Goal: Information Seeking & Learning: Learn about a topic

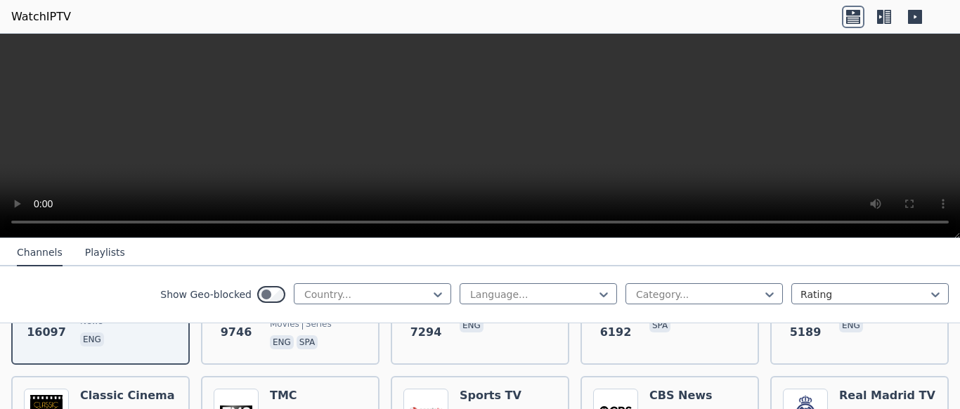
scroll to position [169, 0]
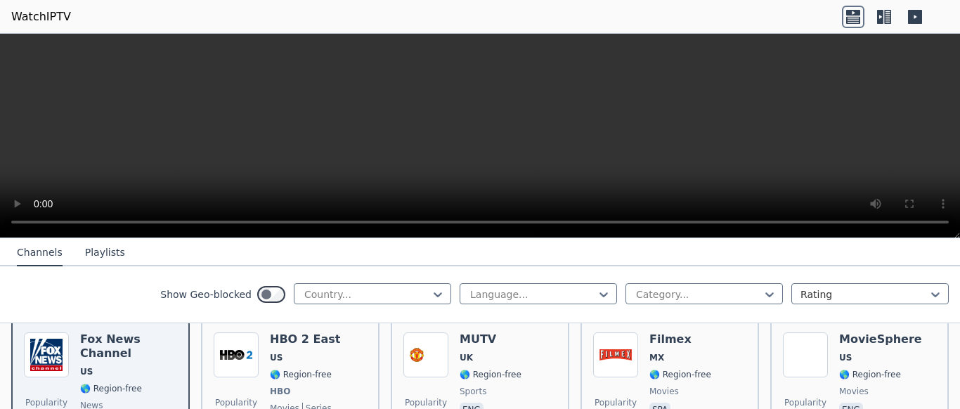
click at [883, 17] on icon at bounding box center [880, 17] width 6 height 14
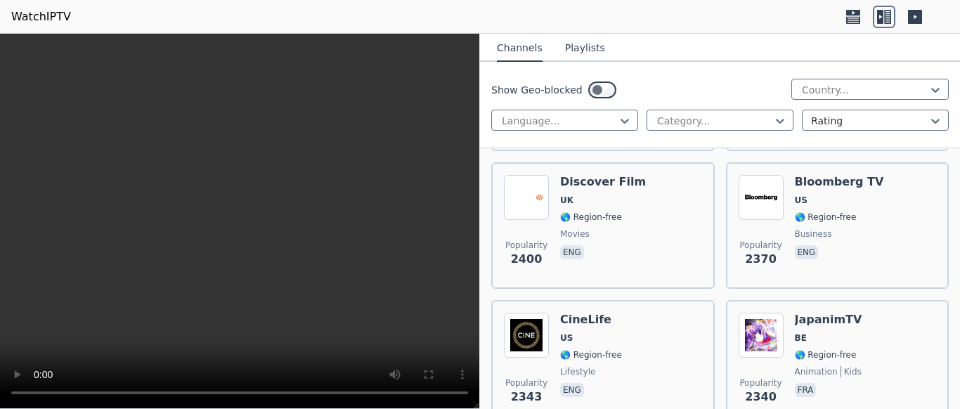
scroll to position [1434, 0]
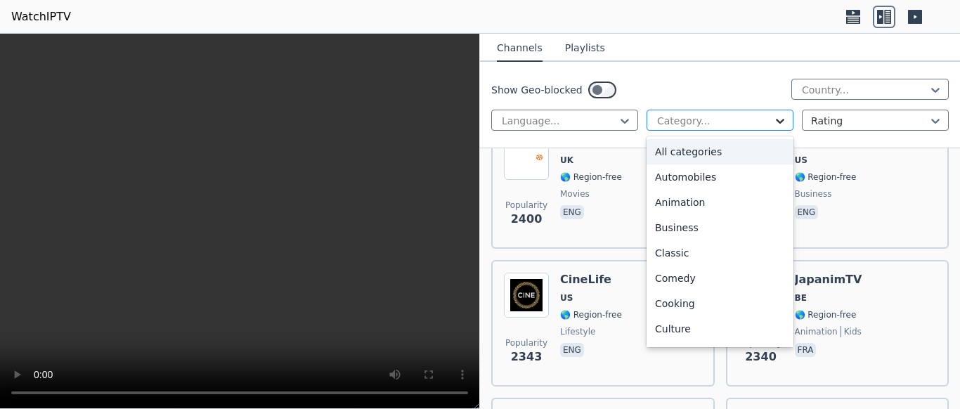
click at [783, 121] on icon at bounding box center [780, 121] width 8 height 5
click at [693, 331] on div "Culture" at bounding box center [720, 328] width 147 height 25
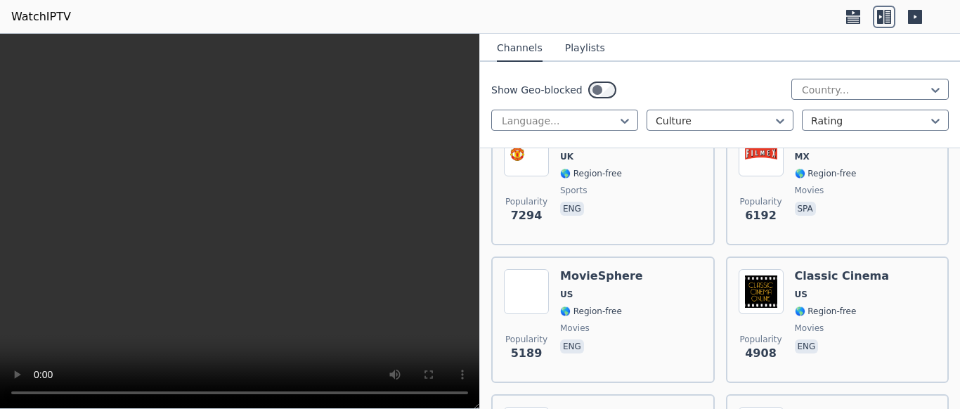
scroll to position [337, 0]
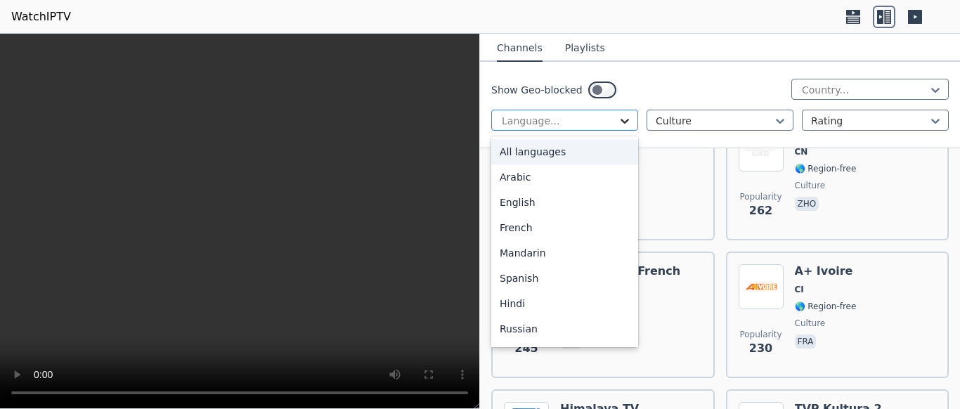
click at [626, 116] on icon at bounding box center [625, 121] width 14 height 14
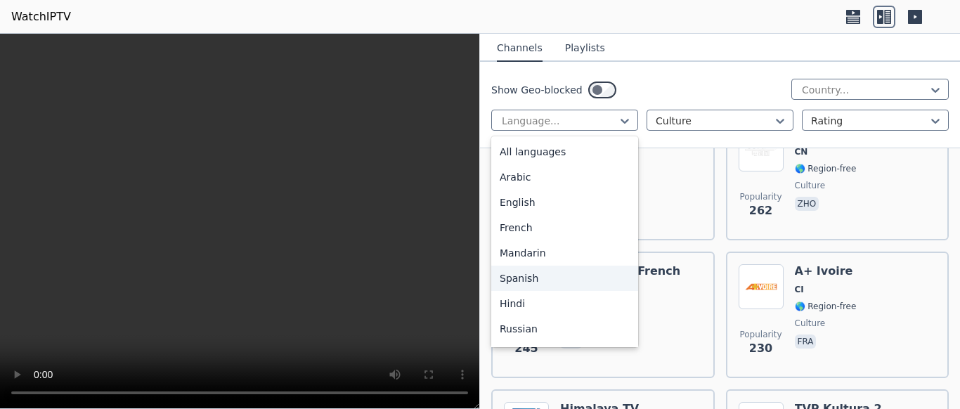
click at [560, 272] on div "Spanish" at bounding box center [564, 278] width 147 height 25
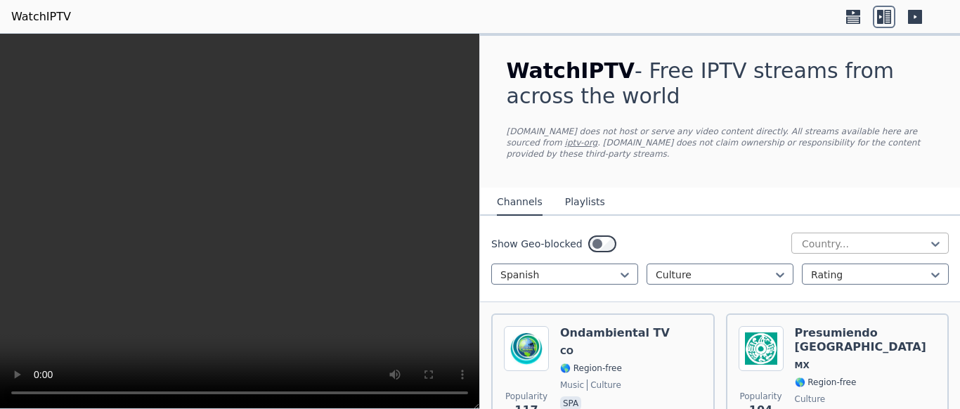
click at [945, 241] on div "Country..." at bounding box center [870, 243] width 157 height 21
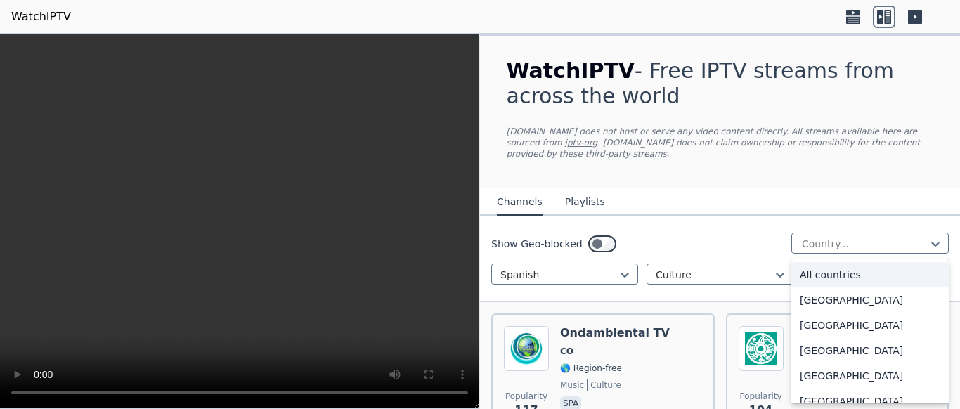
click at [904, 270] on div "All countries" at bounding box center [870, 274] width 157 height 25
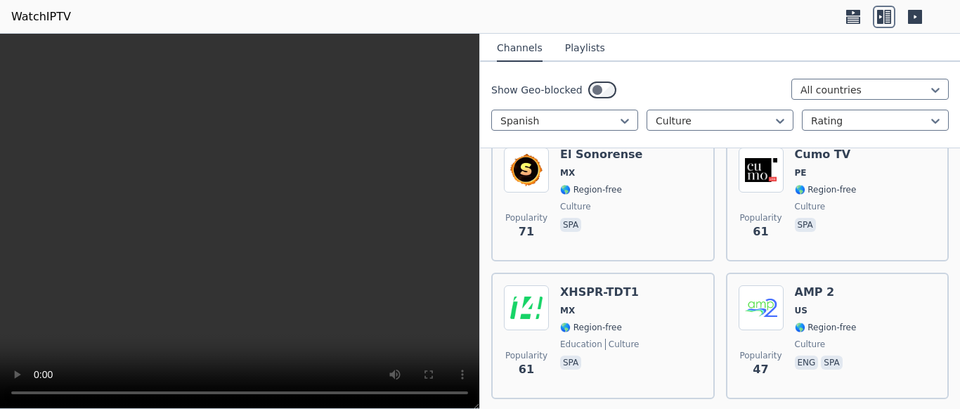
scroll to position [298, 0]
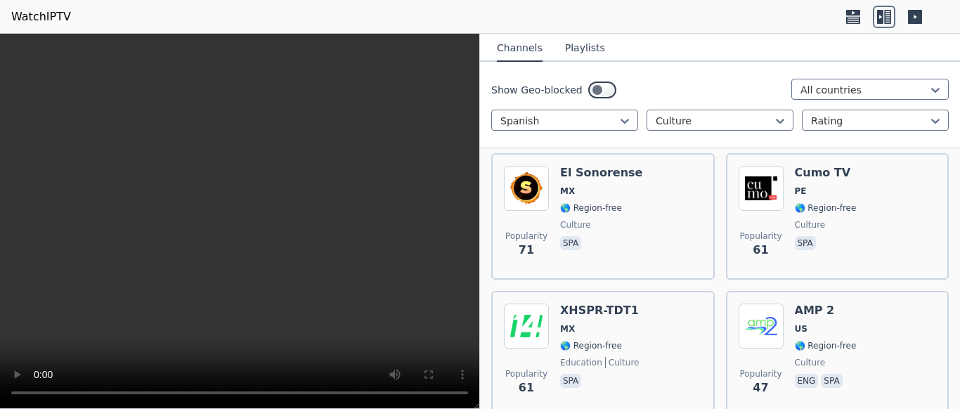
click at [591, 45] on button "Playlists" at bounding box center [585, 48] width 40 height 27
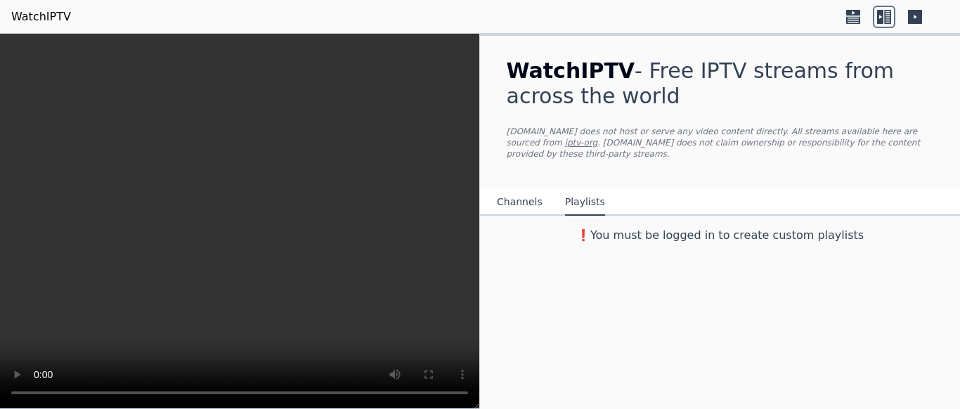
scroll to position [0, 0]
click at [524, 197] on button "Channels" at bounding box center [520, 202] width 46 height 27
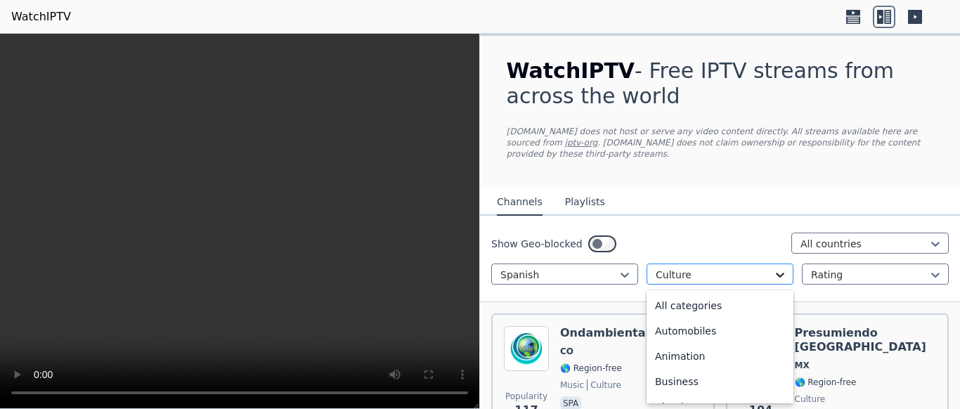
click at [783, 273] on icon at bounding box center [780, 275] width 14 height 14
click at [700, 330] on div "Automobiles" at bounding box center [720, 331] width 147 height 25
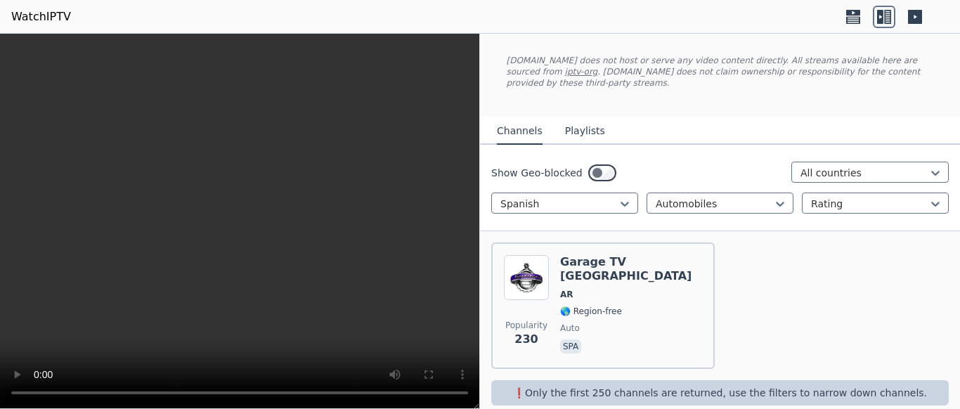
scroll to position [90, 0]
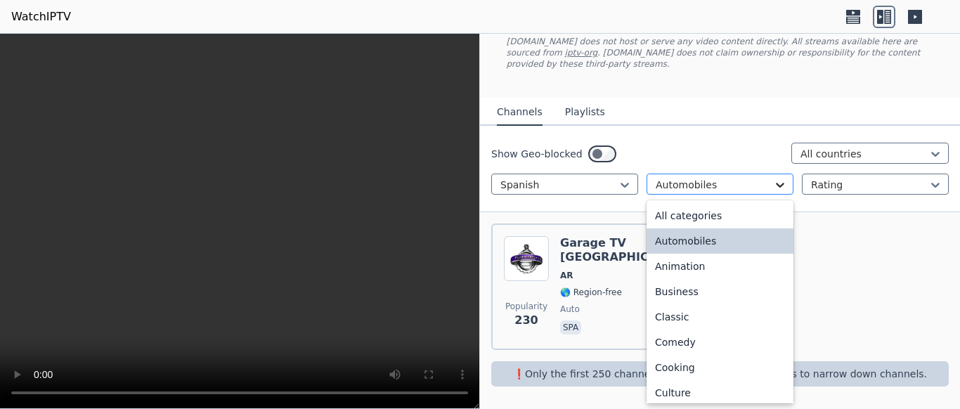
click at [778, 184] on icon at bounding box center [780, 185] width 8 height 5
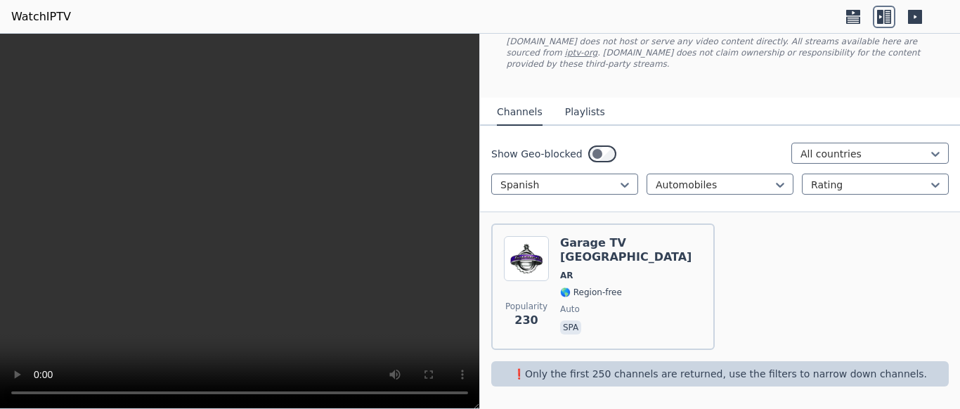
click at [846, 211] on div "Show Geo-blocked All countries Spanish Automobiles Rating" at bounding box center [720, 169] width 480 height 86
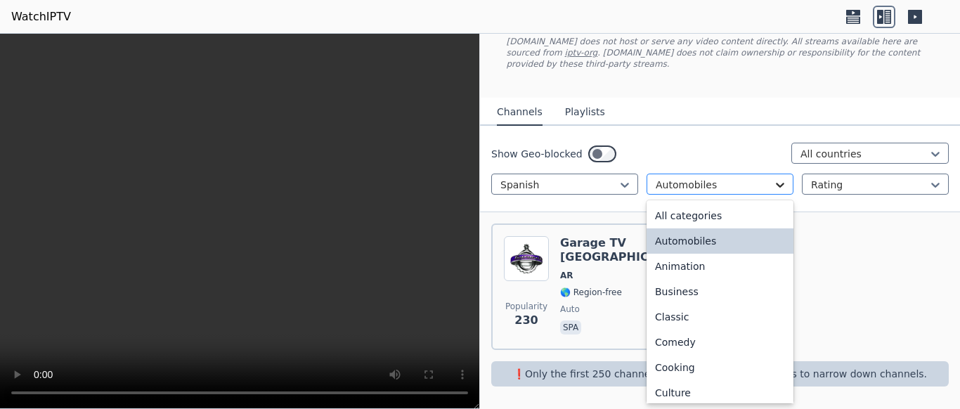
click at [784, 181] on icon at bounding box center [780, 185] width 14 height 14
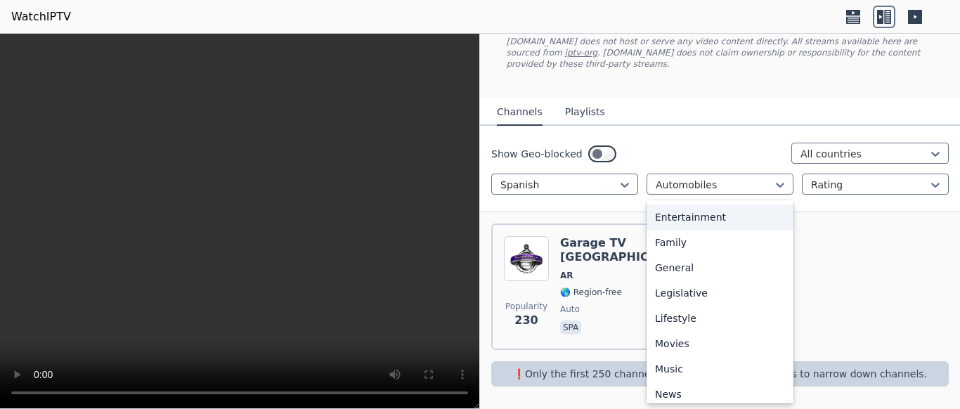
scroll to position [253, 0]
click at [690, 324] on div "Lifestyle" at bounding box center [720, 316] width 147 height 25
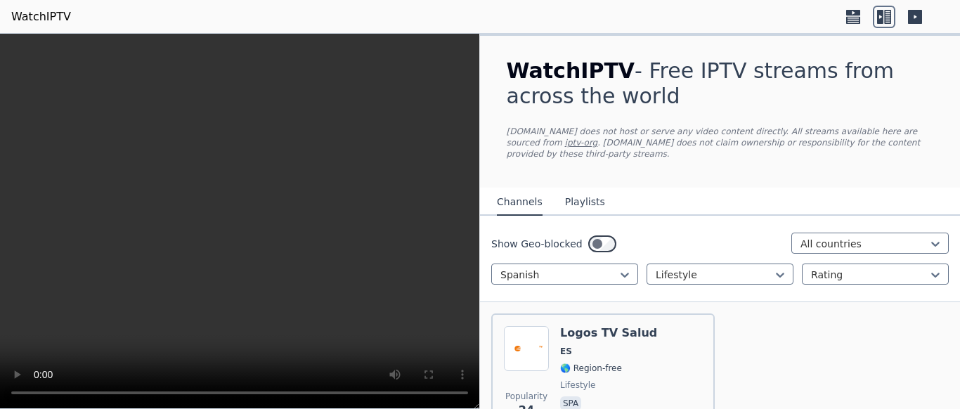
scroll to position [90, 0]
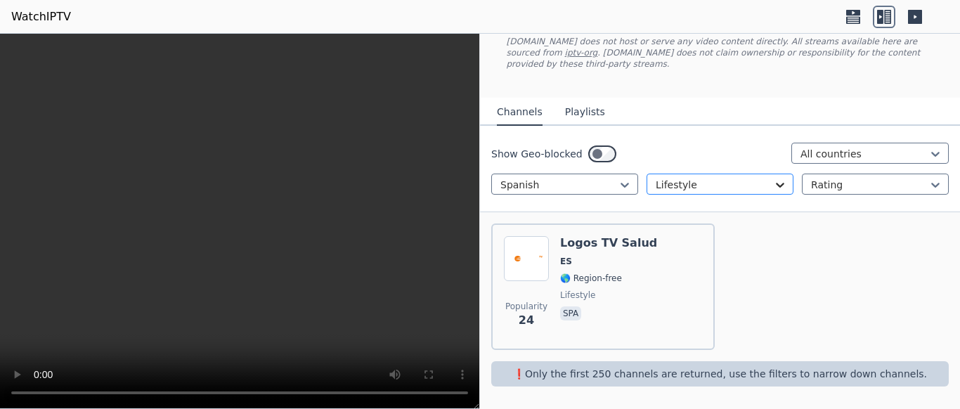
click at [774, 185] on icon at bounding box center [780, 185] width 14 height 14
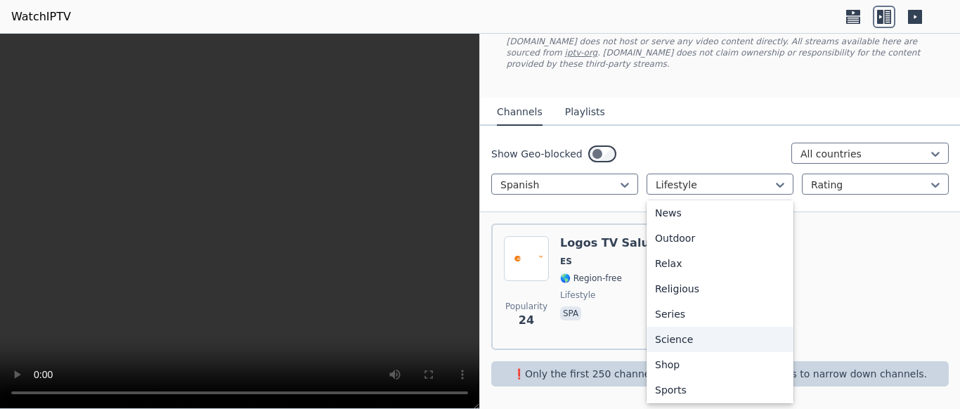
scroll to position [486, 0]
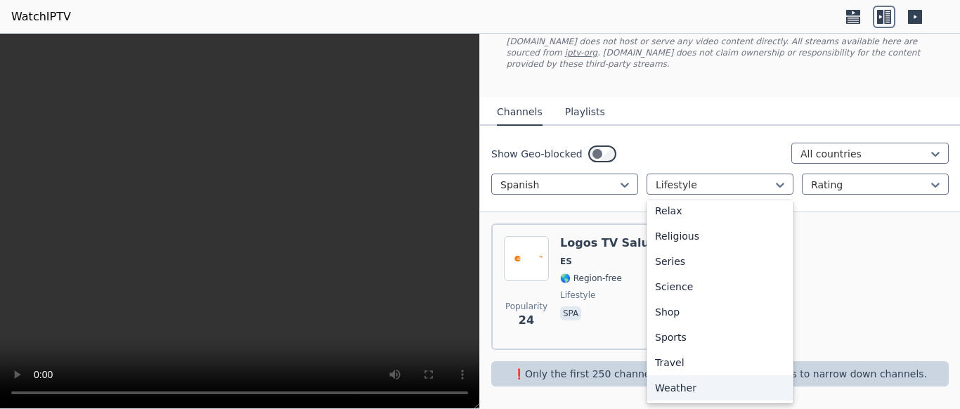
click at [683, 387] on div "Weather" at bounding box center [720, 387] width 147 height 25
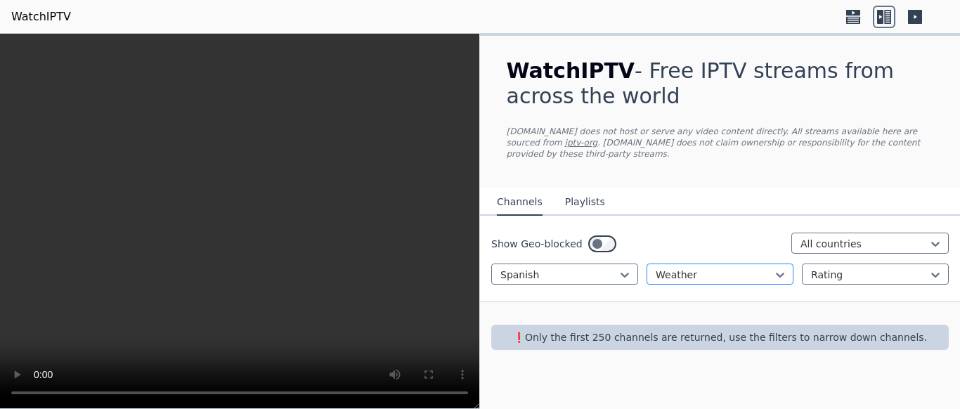
click at [772, 271] on div at bounding box center [714, 275] width 117 height 14
click at [793, 282] on div "Weather" at bounding box center [720, 274] width 147 height 21
click at [780, 275] on icon at bounding box center [780, 275] width 14 height 14
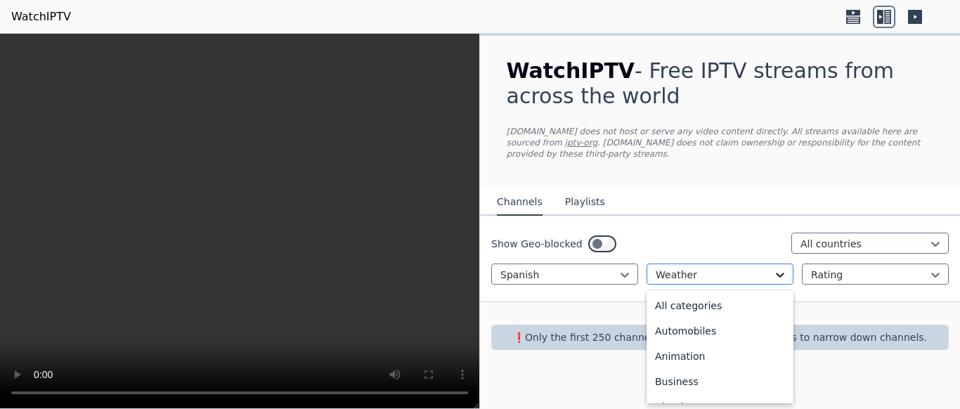
scroll to position [478, 0]
drag, startPoint x: 789, startPoint y: 371, endPoint x: 790, endPoint y: 272, distance: 99.1
drag, startPoint x: 788, startPoint y: 308, endPoint x: 788, endPoint y: 265, distance: 42.9
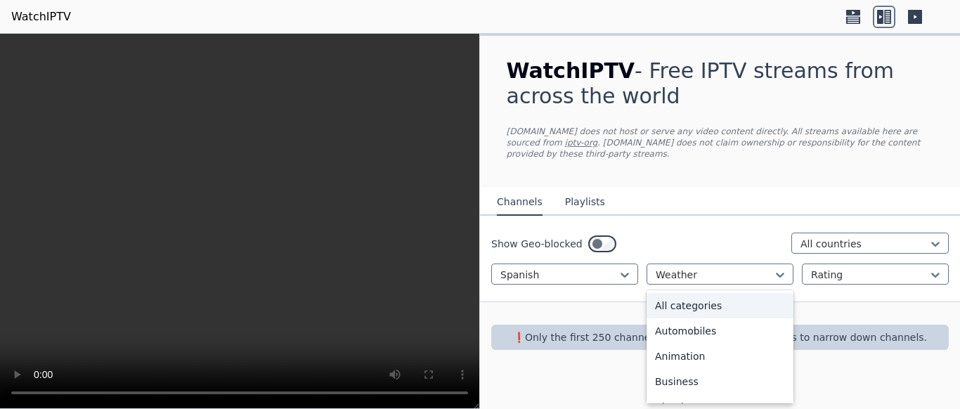
click at [726, 306] on div "All categories" at bounding box center [720, 305] width 147 height 25
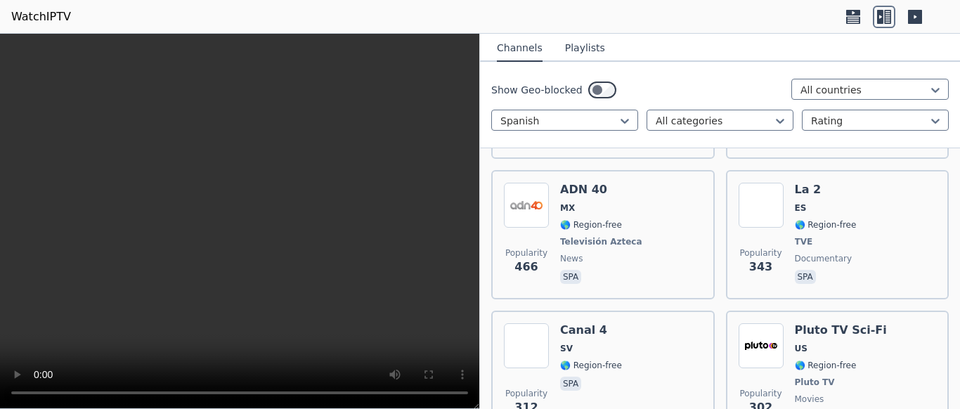
scroll to position [2109, 0]
